Goal: Task Accomplishment & Management: Use online tool/utility

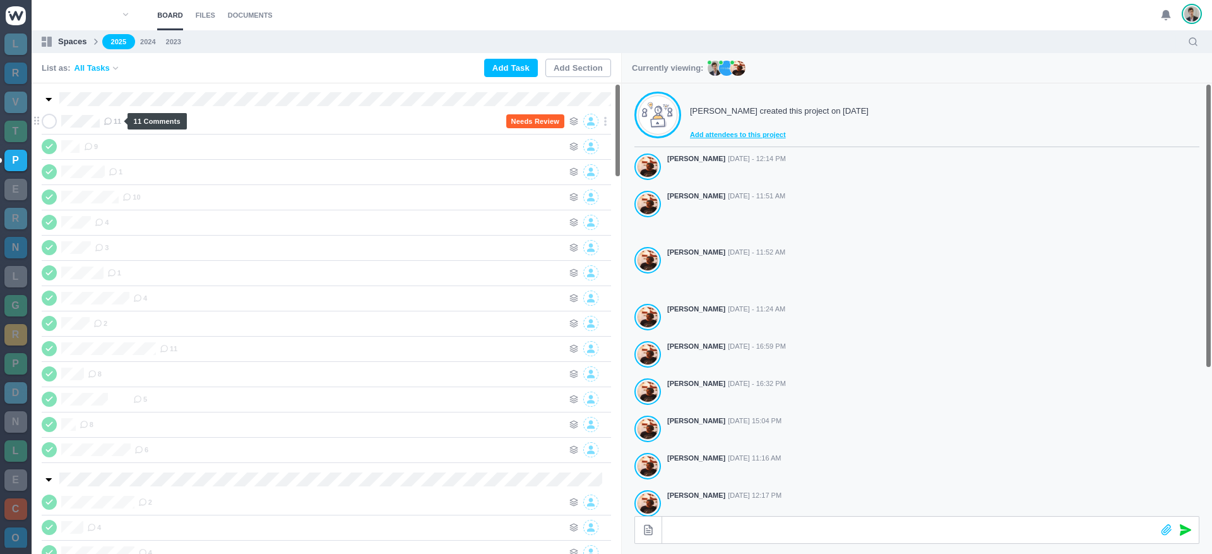
click at [116, 124] on span "11" at bounding box center [113, 121] width 18 height 10
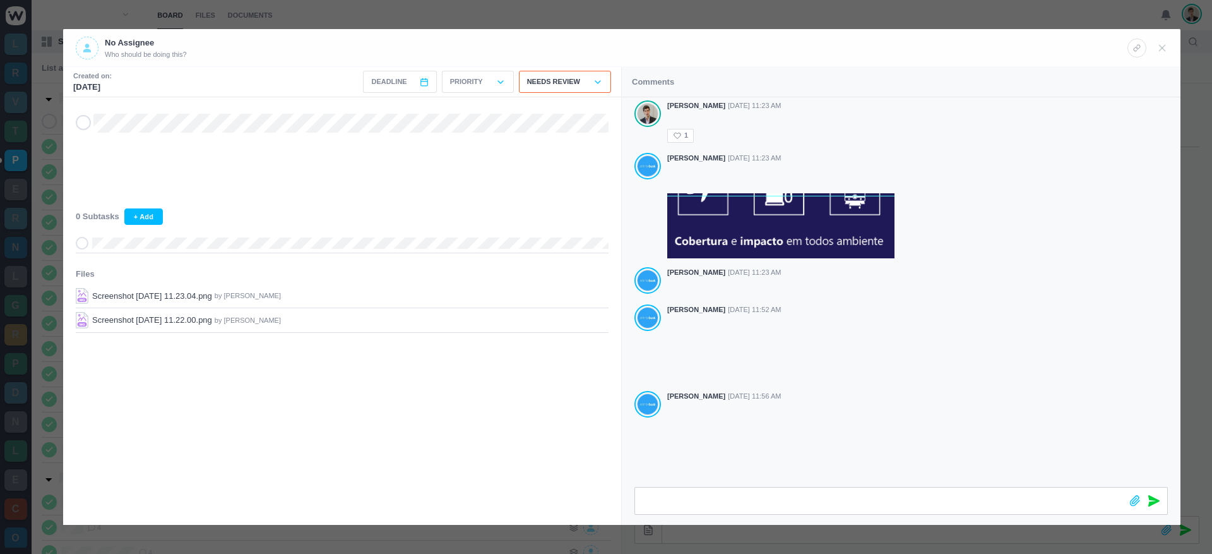
scroll to position [568, 0]
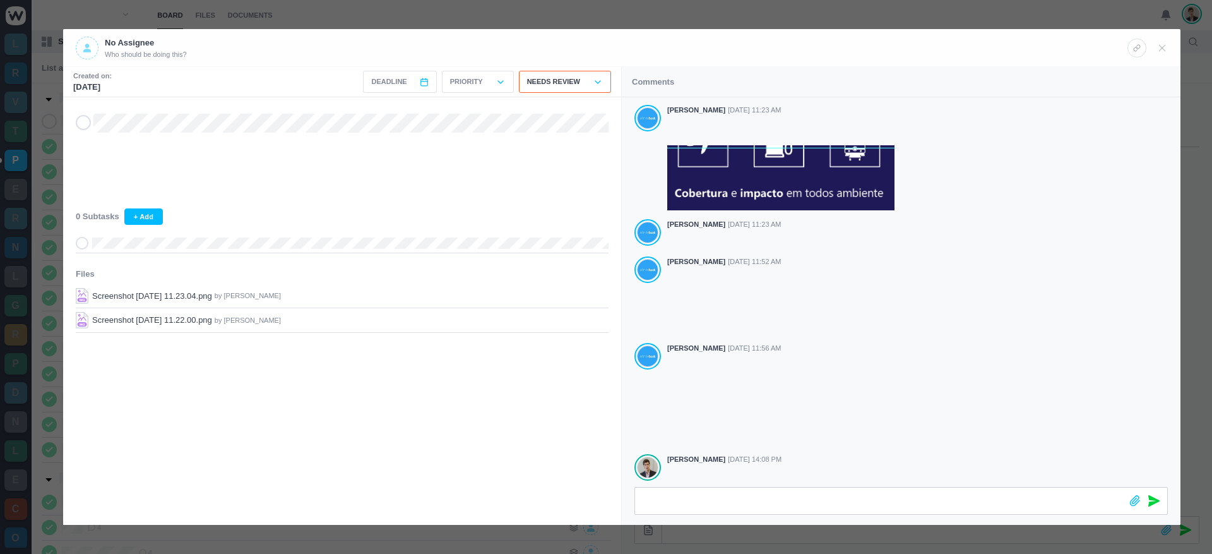
click at [547, 83] on p "Needs Review" at bounding box center [553, 81] width 53 height 11
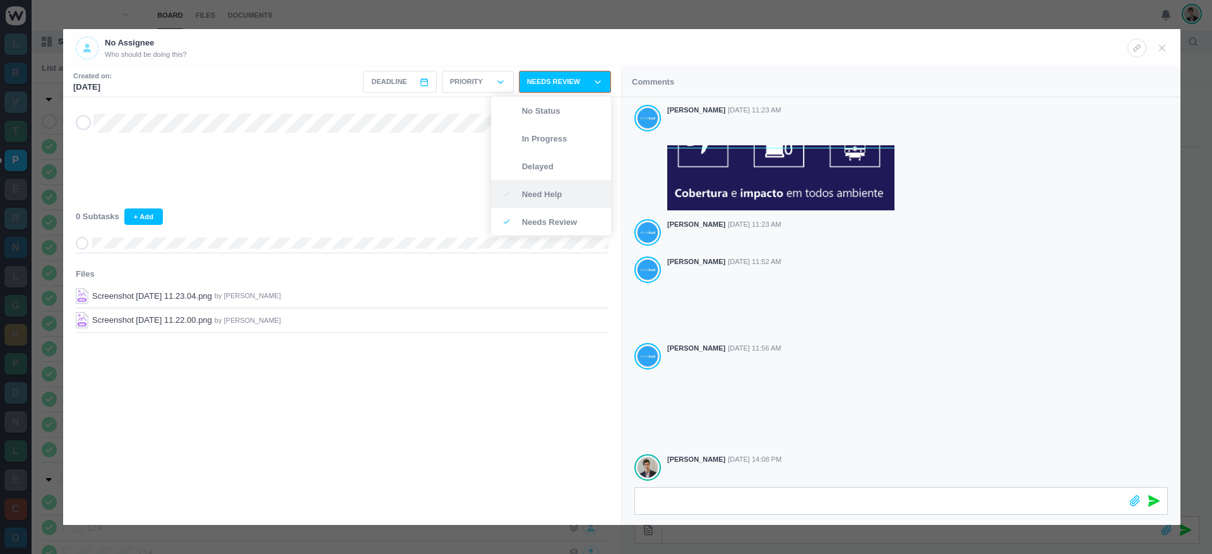
click at [559, 192] on p "Need Help" at bounding box center [559, 194] width 75 height 8
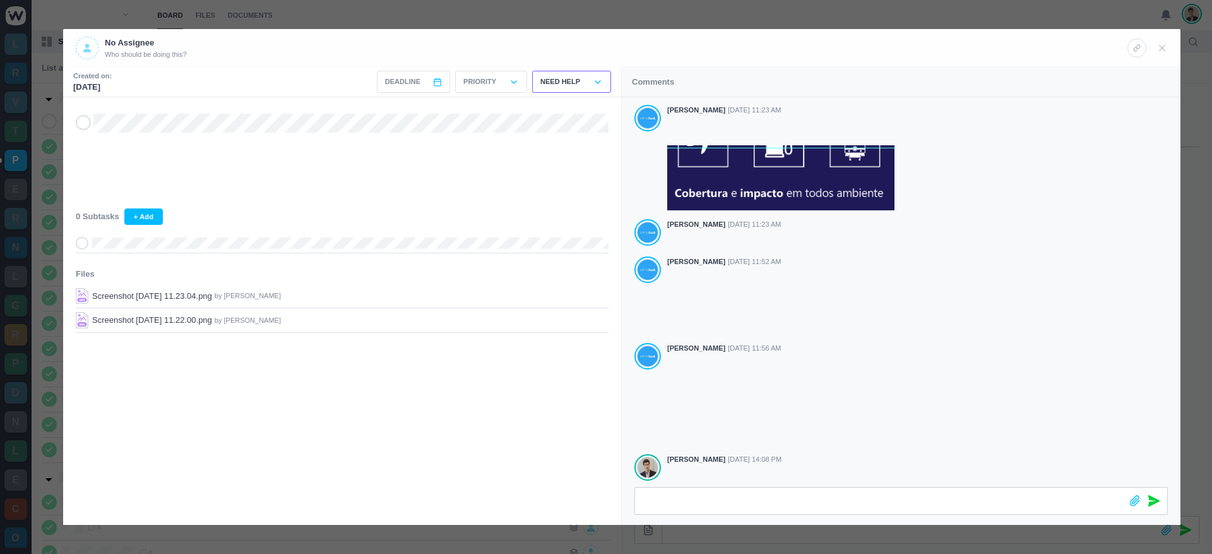
scroll to position [557, 0]
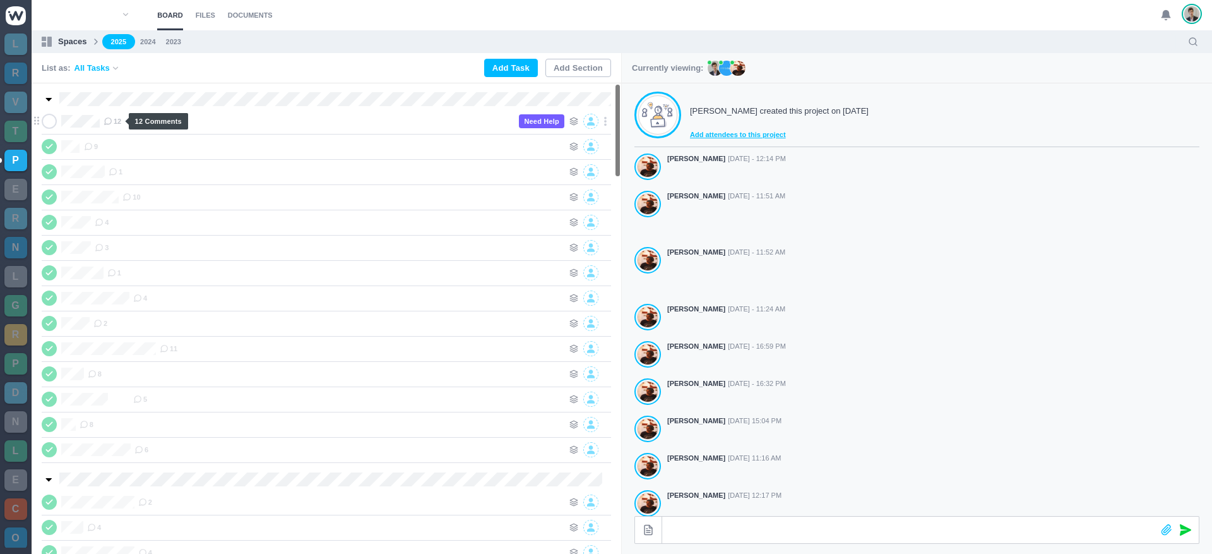
click at [112, 119] on icon at bounding box center [108, 121] width 9 height 9
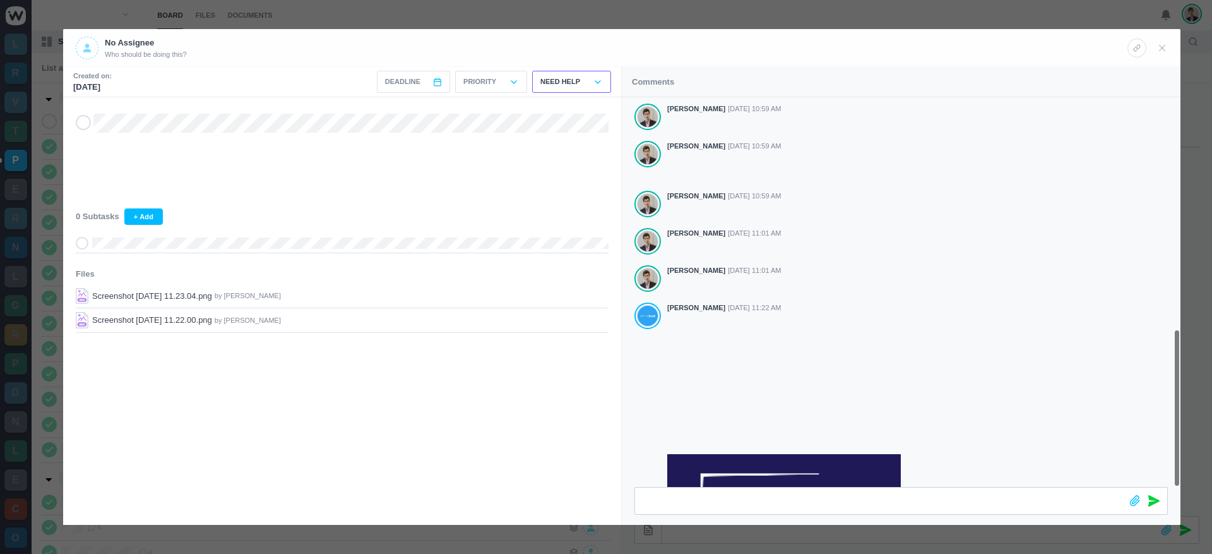
scroll to position [568, 0]
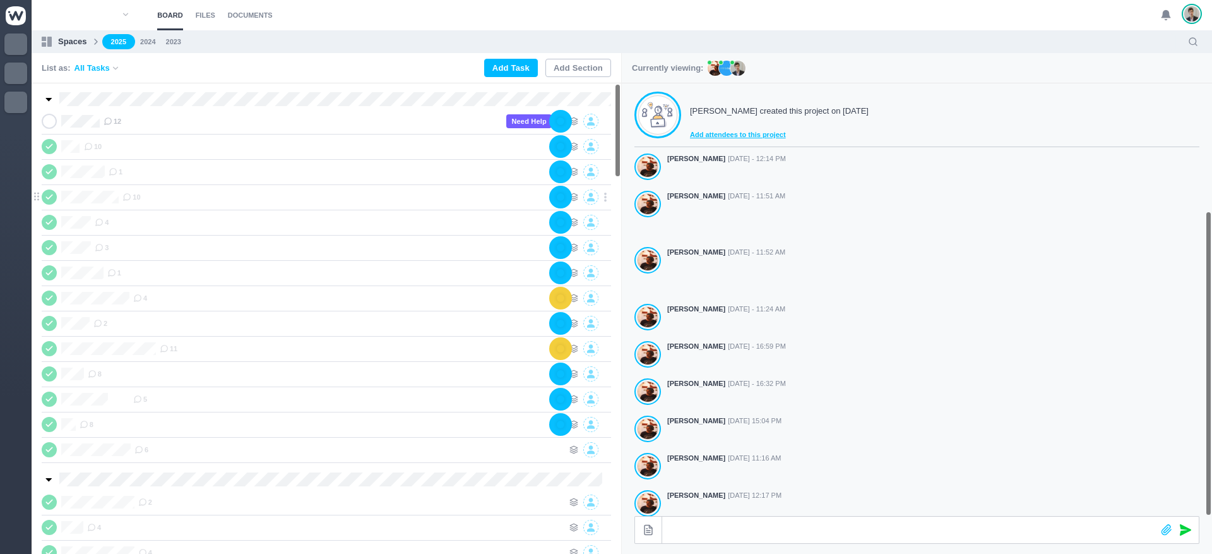
scroll to position [223, 0]
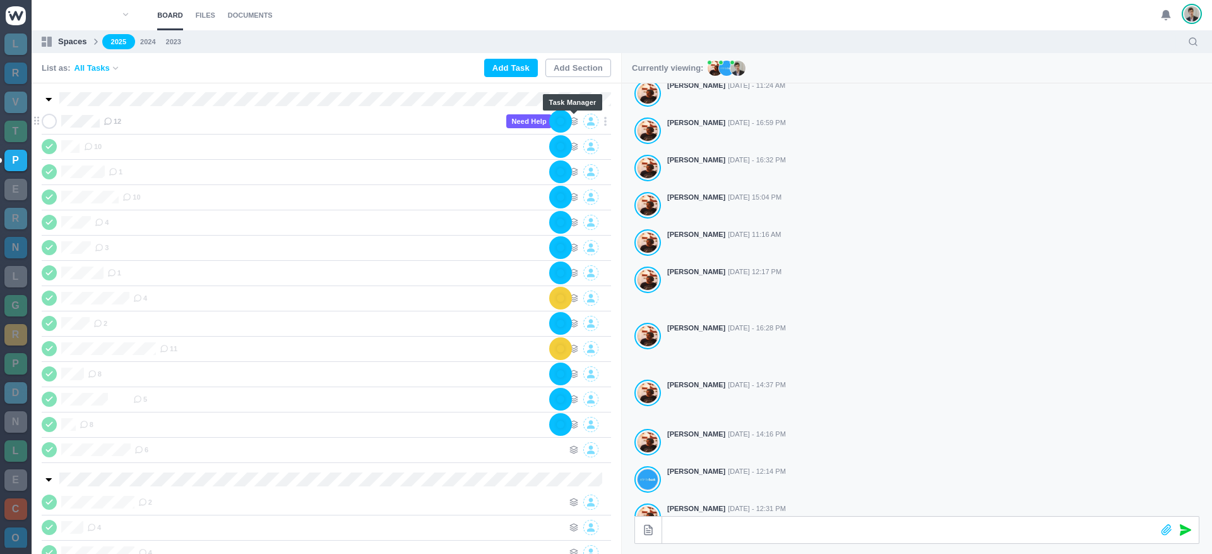
click at [574, 120] on icon at bounding box center [573, 121] width 9 height 9
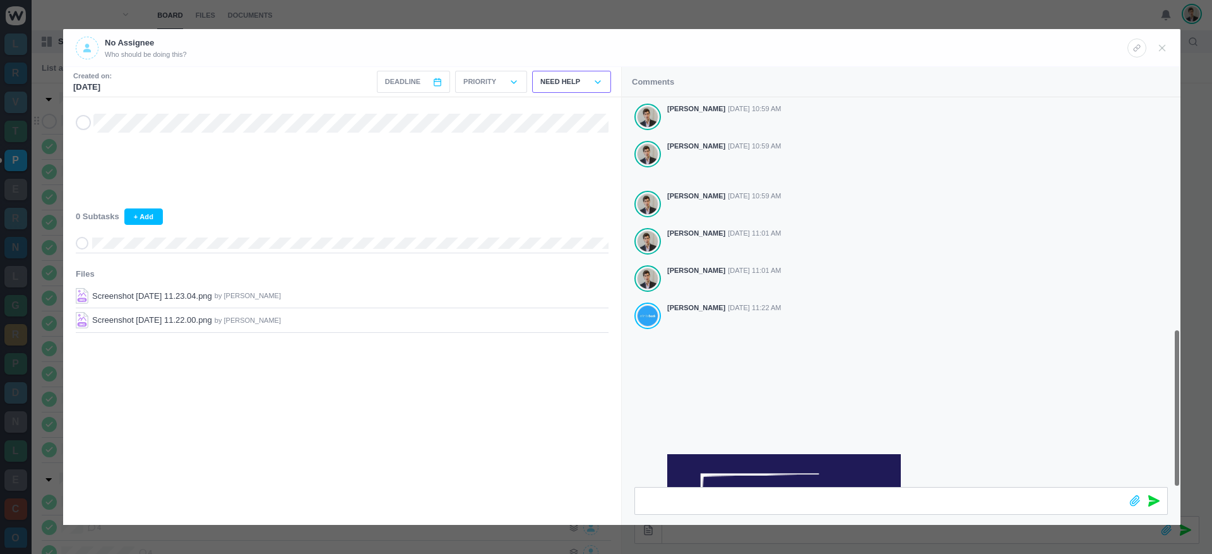
scroll to position [568, 0]
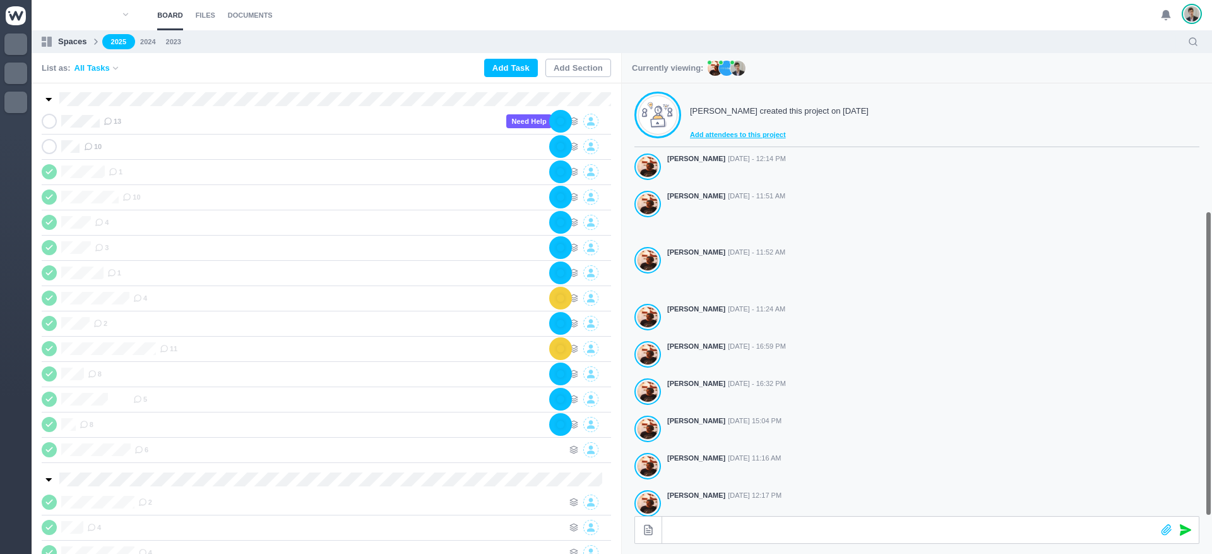
scroll to position [223, 0]
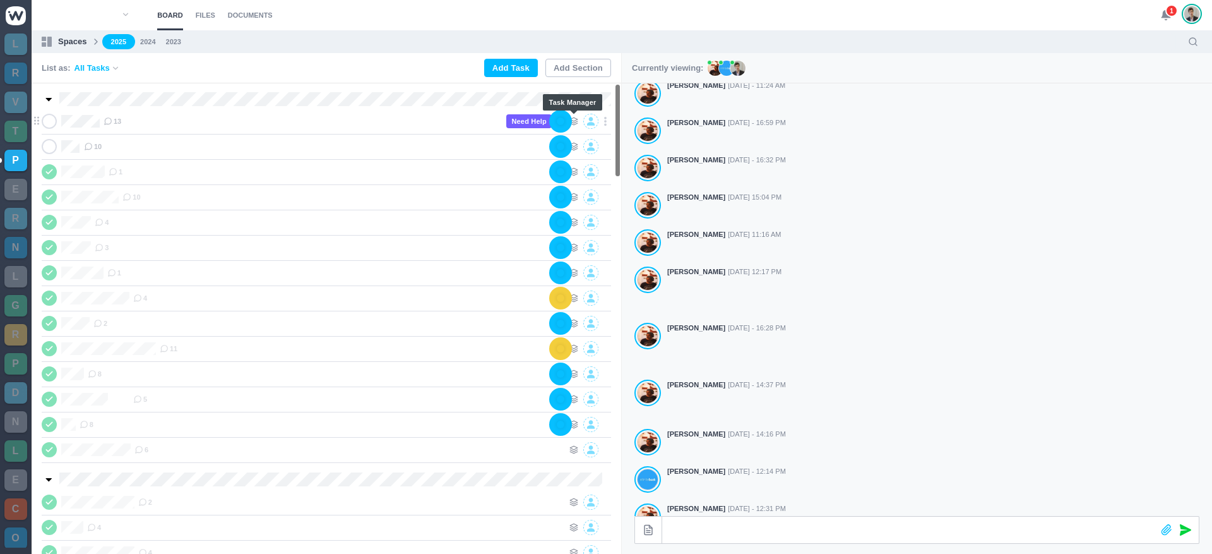
click at [573, 120] on icon at bounding box center [573, 121] width 9 height 9
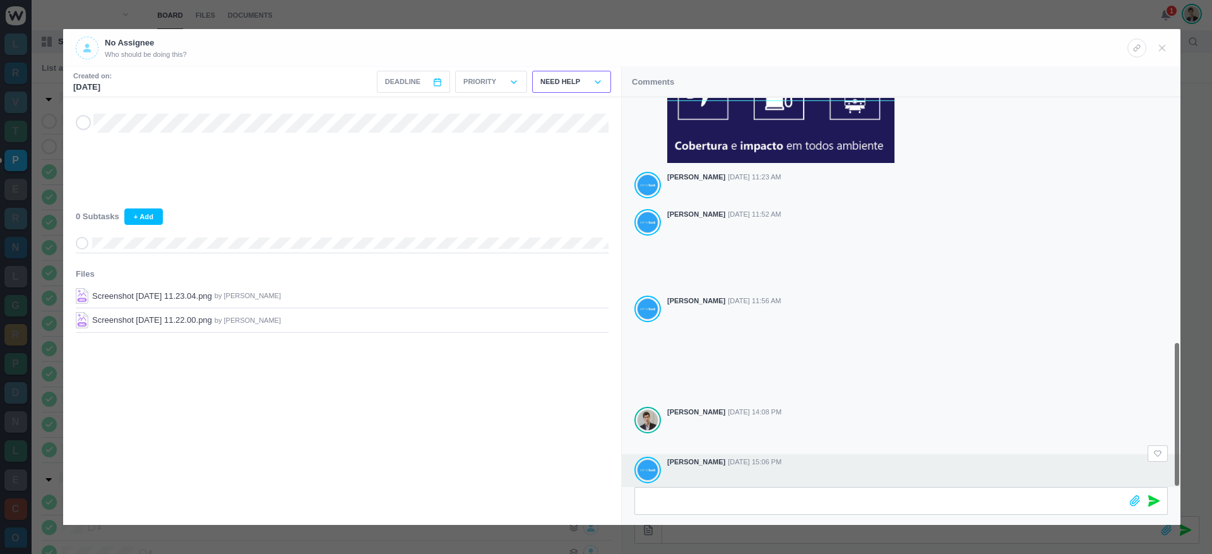
scroll to position [651, 0]
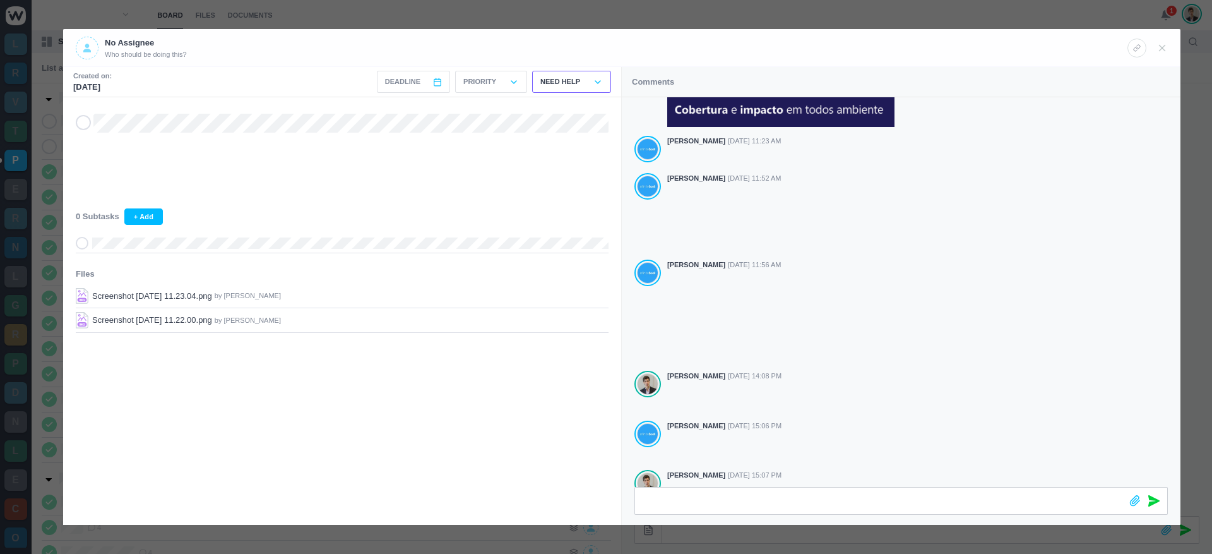
click at [88, 122] on span at bounding box center [83, 122] width 15 height 15
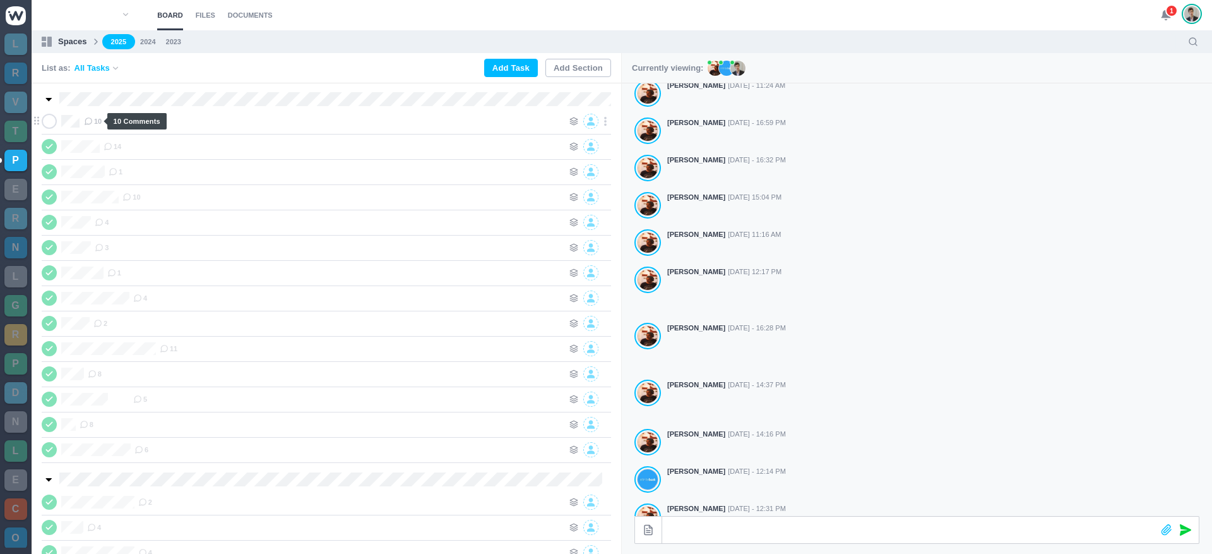
click at [91, 119] on icon at bounding box center [88, 121] width 9 height 9
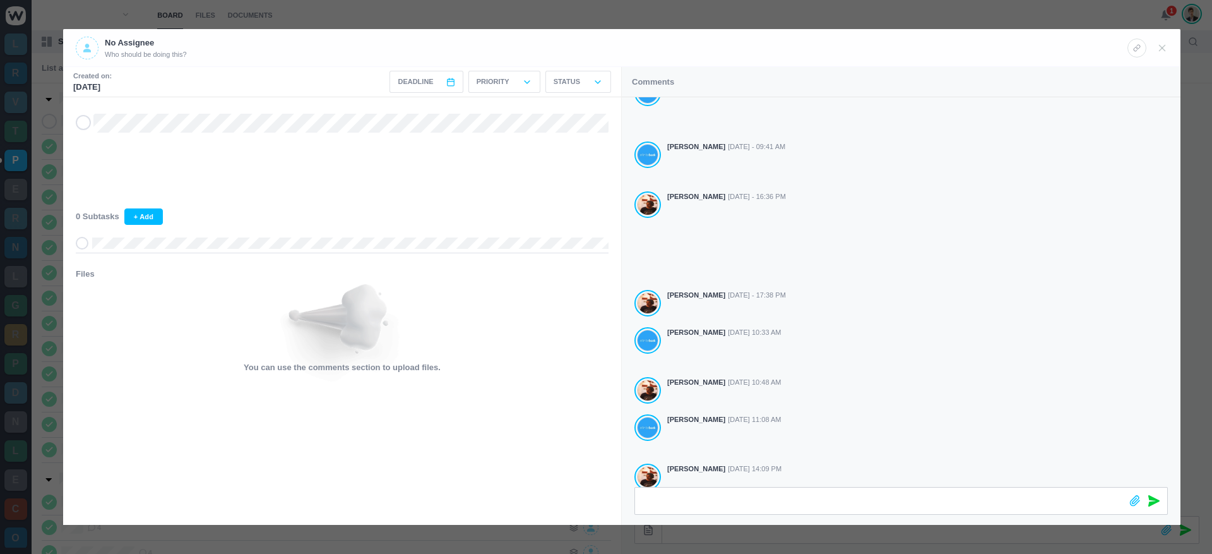
scroll to position [133, 0]
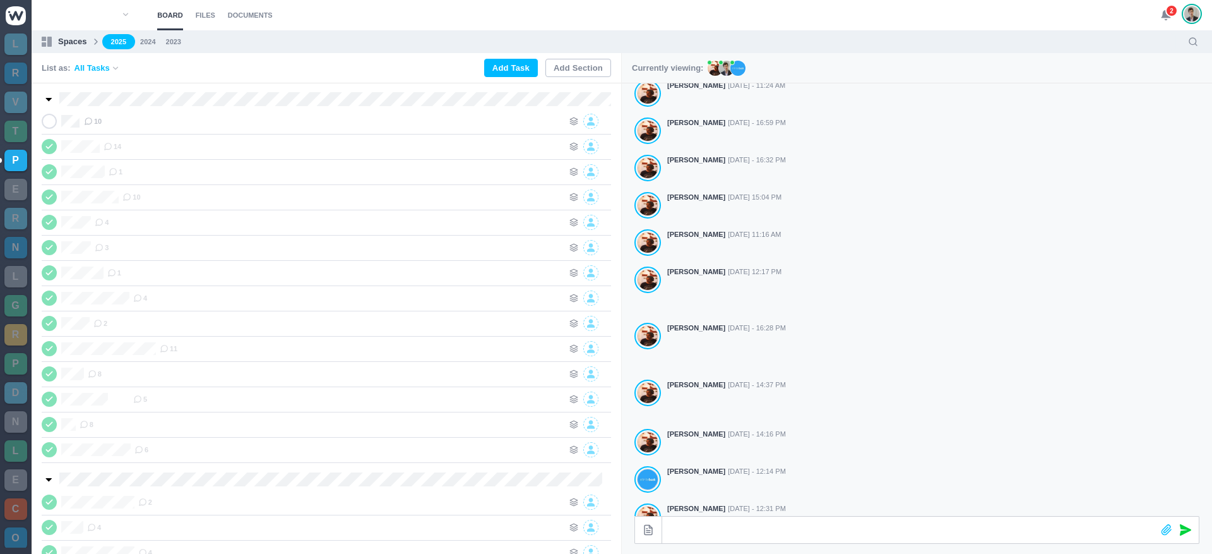
drag, startPoint x: 1177, startPoint y: 12, endPoint x: 1170, endPoint y: 13, distance: 7.1
click at [1176, 12] on span "2" at bounding box center [1171, 10] width 13 height 13
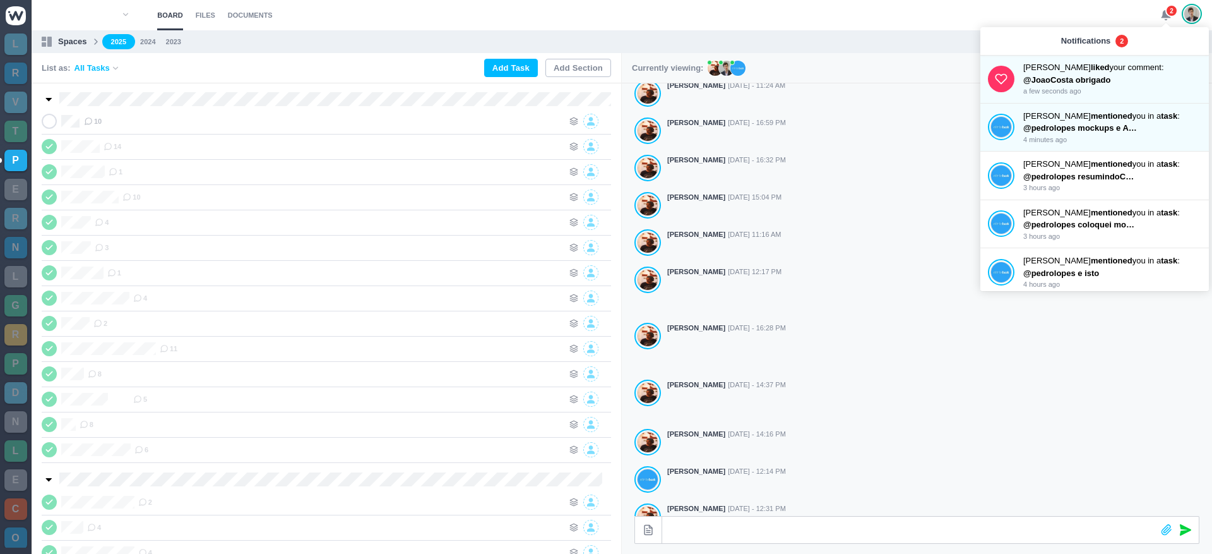
click at [1168, 13] on span "2" at bounding box center [1171, 10] width 13 height 13
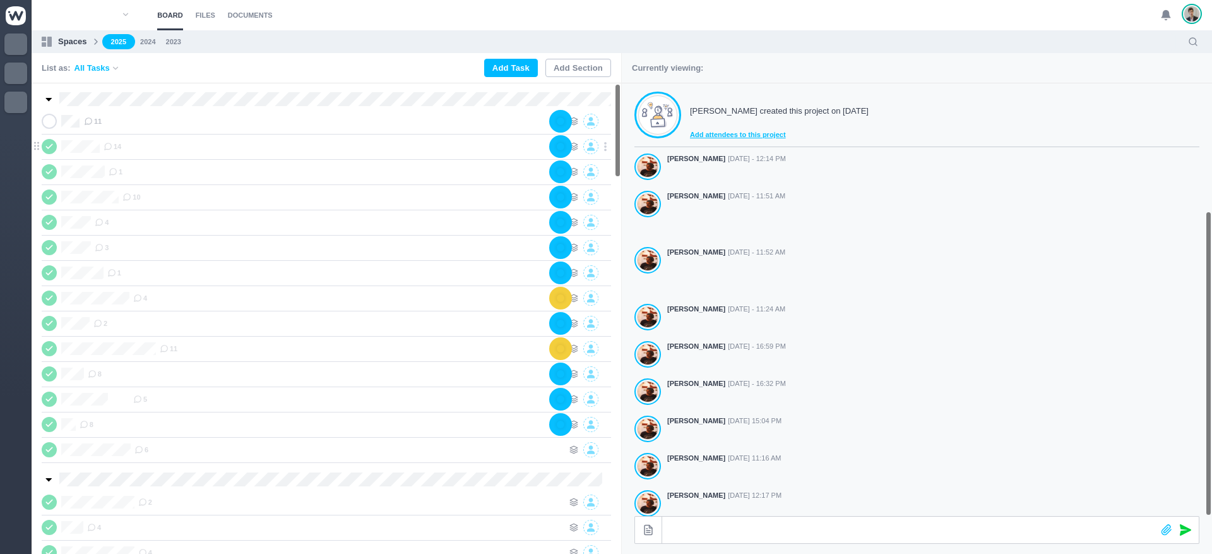
scroll to position [223, 0]
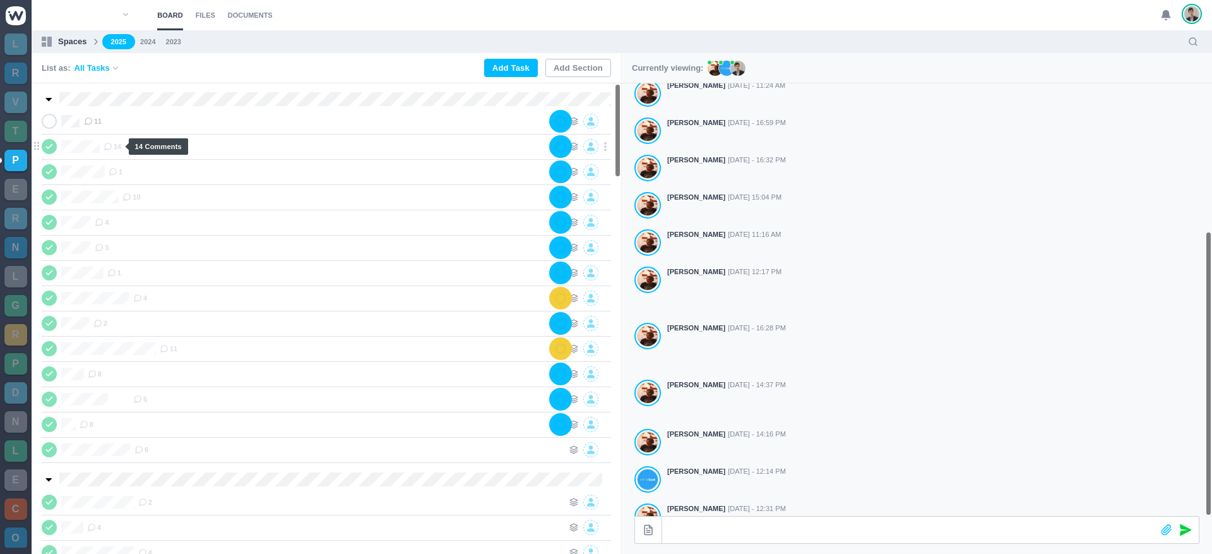
click at [116, 147] on span "14" at bounding box center [113, 146] width 18 height 10
click at [117, 171] on use at bounding box center [113, 172] width 7 height 7
click at [135, 198] on span "10" at bounding box center [131, 197] width 18 height 10
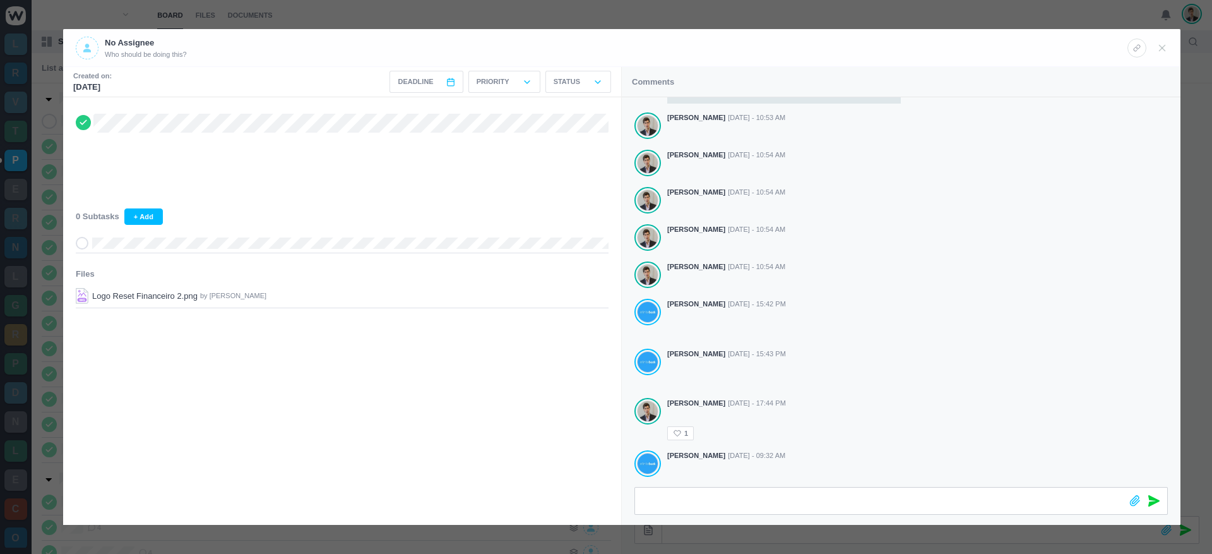
scroll to position [94, 0]
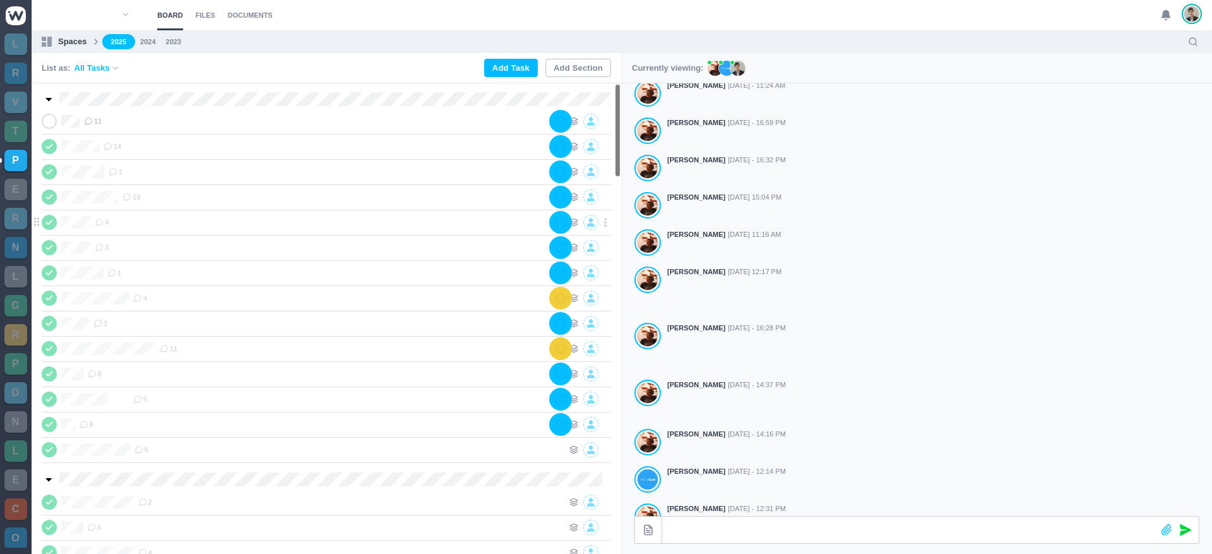
click at [112, 220] on div "4" at bounding box center [323, 222] width 456 height 15
click at [104, 248] on span "3" at bounding box center [102, 247] width 14 height 10
click at [114, 275] on icon at bounding box center [111, 272] width 9 height 9
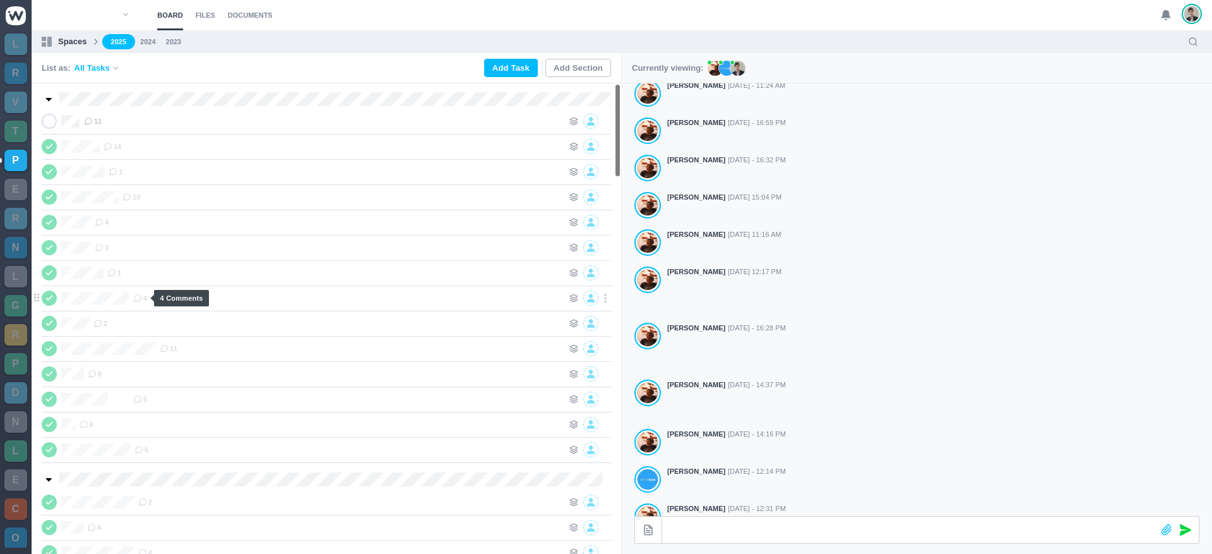
click at [139, 298] on icon at bounding box center [137, 298] width 9 height 9
click at [88, 119] on icon at bounding box center [88, 121] width 9 height 9
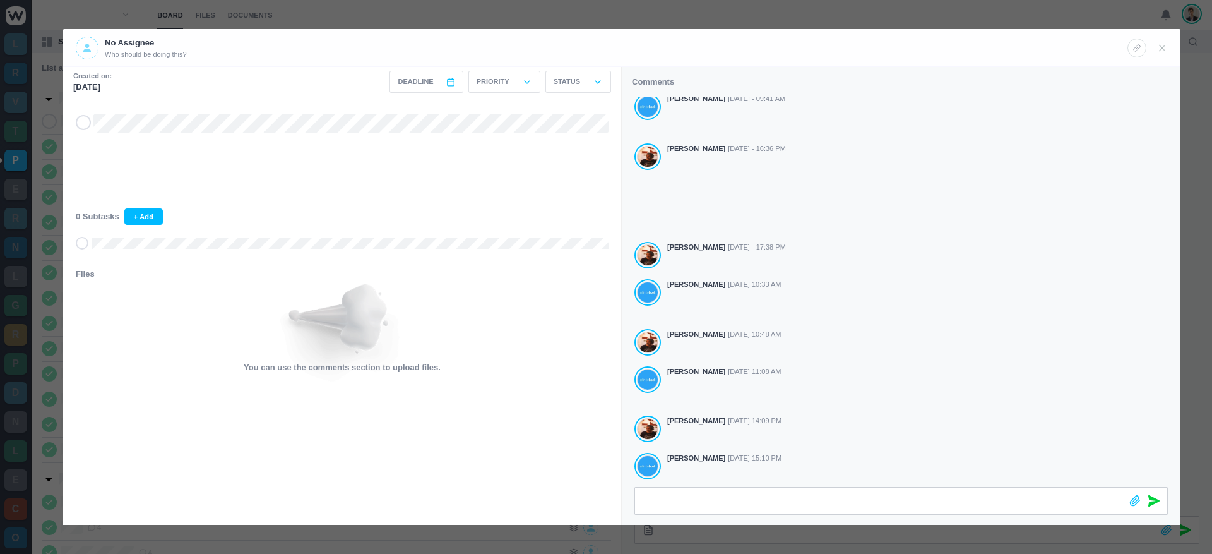
scroll to position [181, 0]
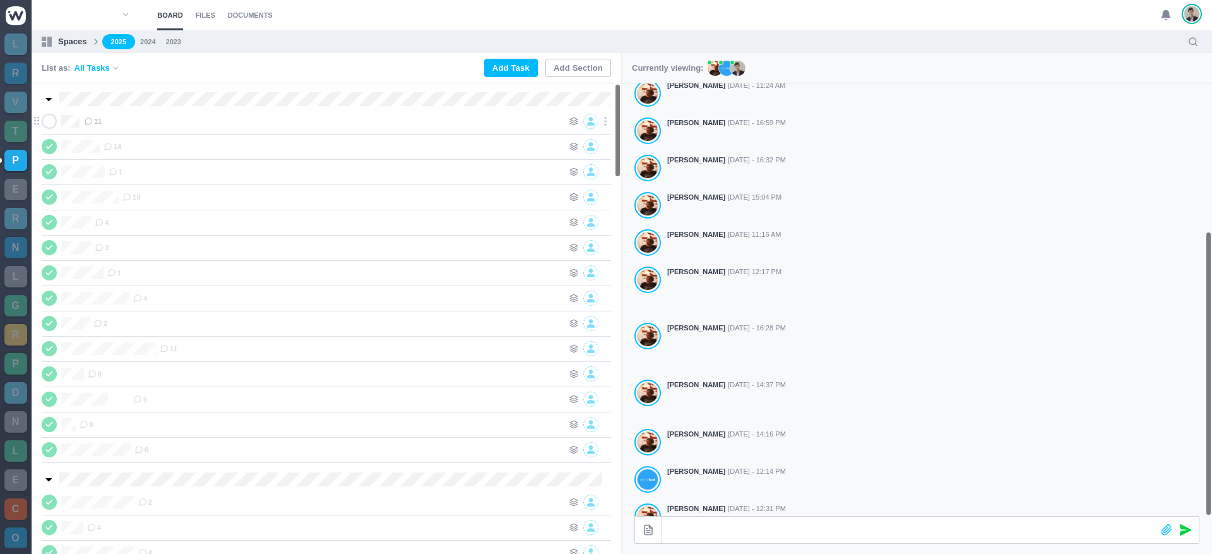
click at [93, 122] on span "11" at bounding box center [93, 121] width 18 height 10
